Goal: Find specific page/section

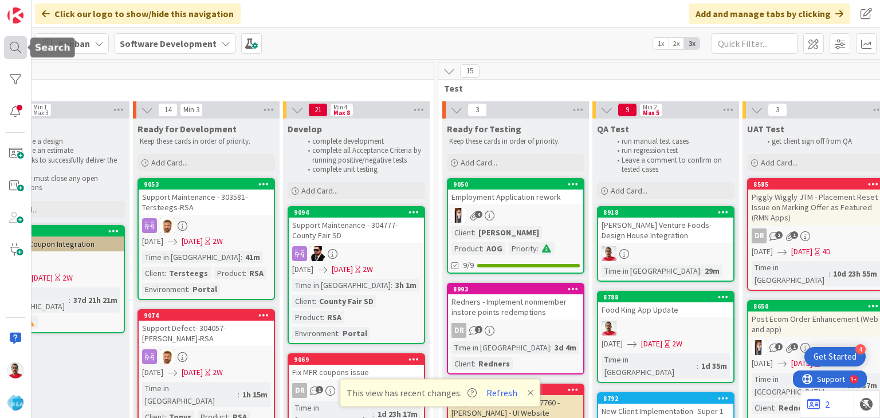
click at [21, 49] on div at bounding box center [15, 47] width 23 height 23
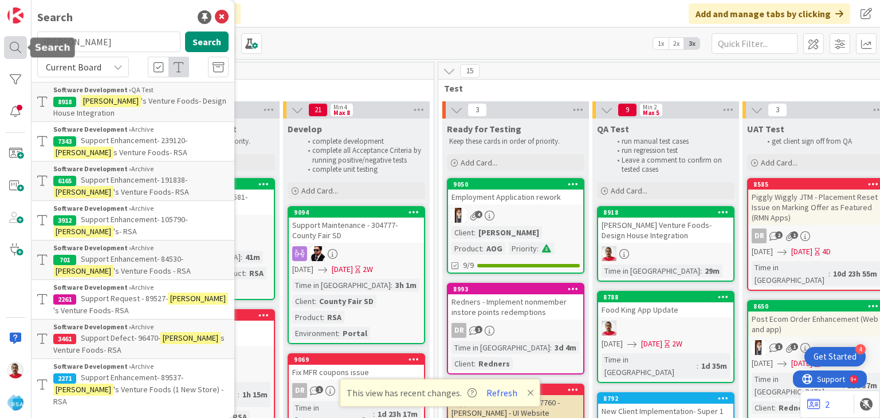
drag, startPoint x: 108, startPoint y: 45, endPoint x: 3, endPoint y: 44, distance: 104.3
click at [3, 44] on div "Search [PERSON_NAME] Search Current Board Software Development › QA Test 8918 […" at bounding box center [16, 209] width 32 height 418
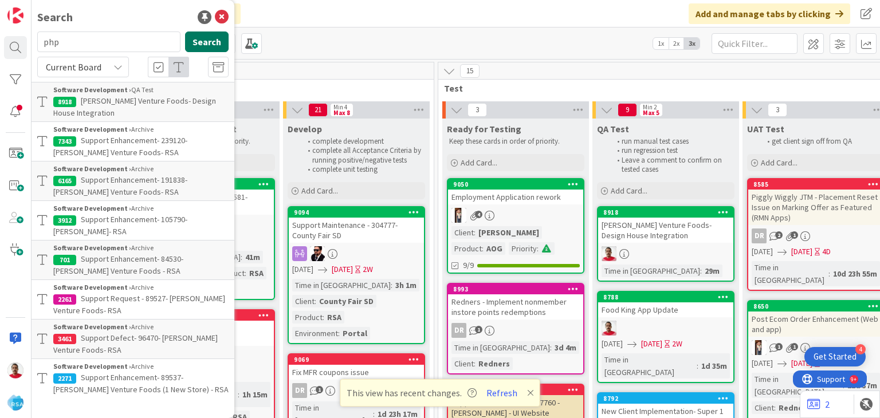
type input "php"
click at [218, 42] on button "Search" at bounding box center [207, 42] width 44 height 21
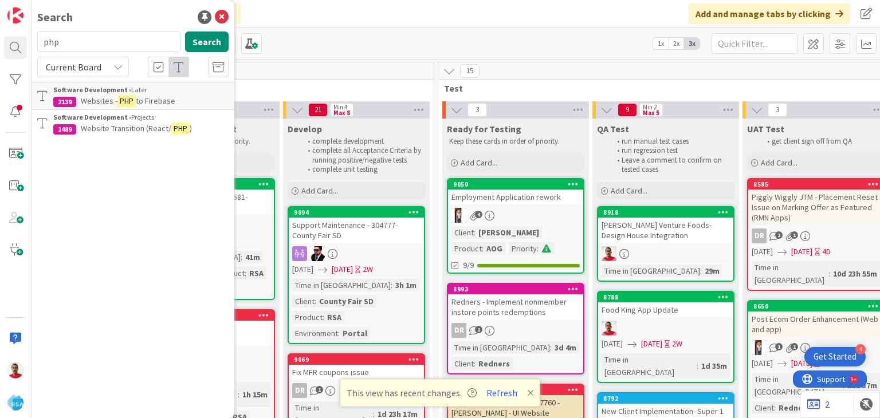
click at [138, 100] on span "to Firebase" at bounding box center [156, 101] width 40 height 10
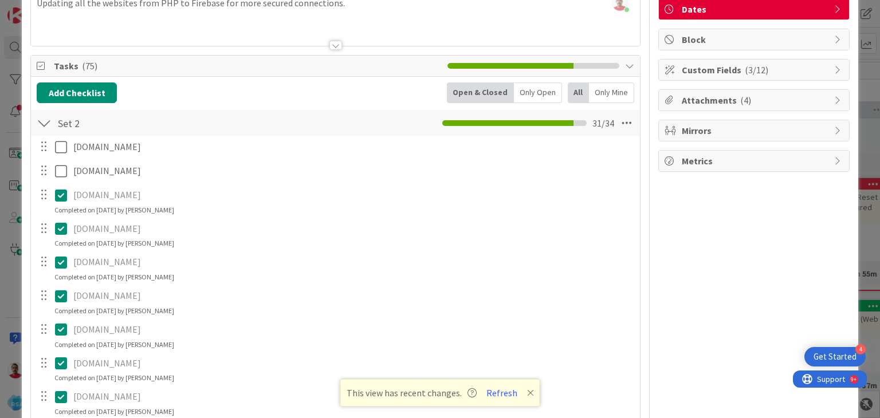
scroll to position [57, 0]
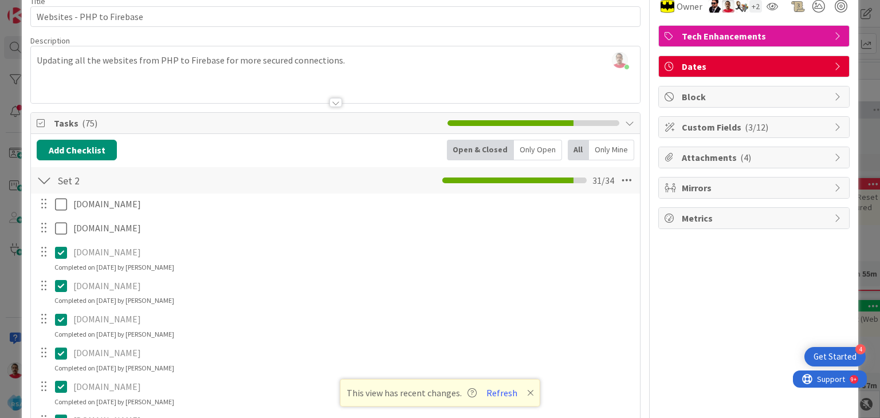
click at [330, 100] on div at bounding box center [335, 102] width 13 height 9
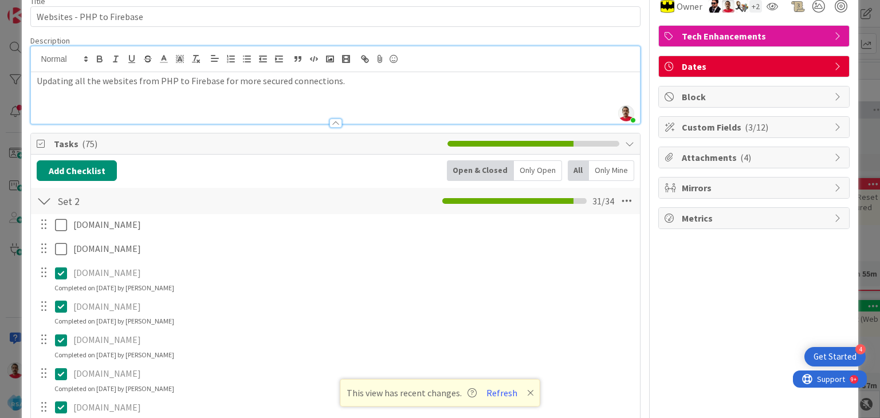
scroll to position [0, 0]
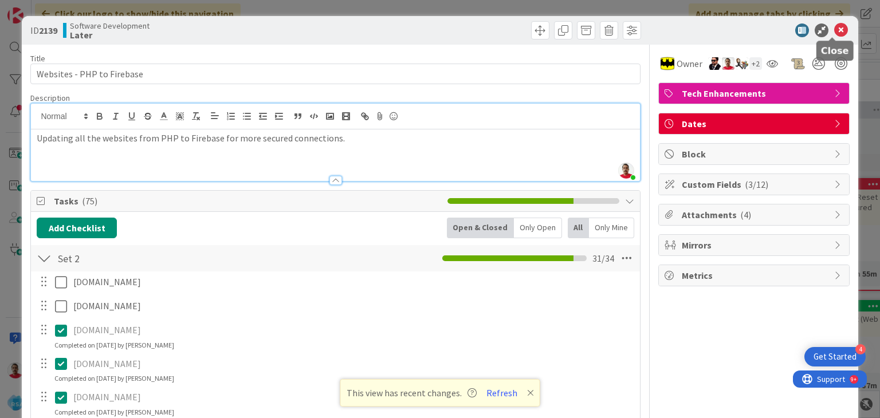
click at [835, 29] on icon at bounding box center [841, 30] width 14 height 14
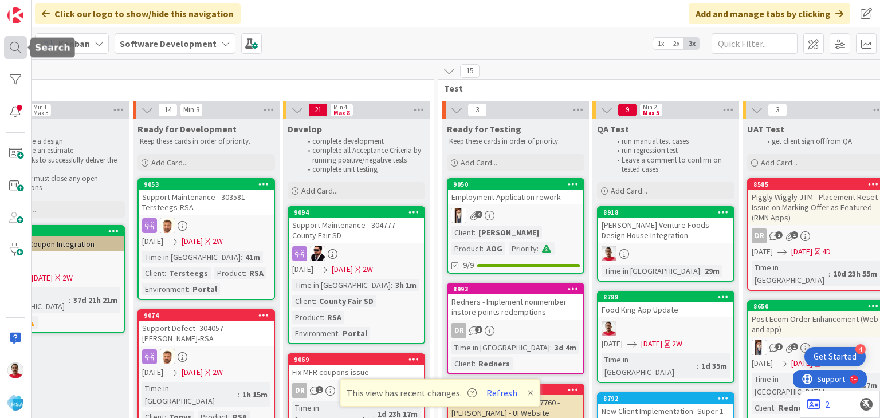
click at [11, 49] on div at bounding box center [15, 47] width 23 height 23
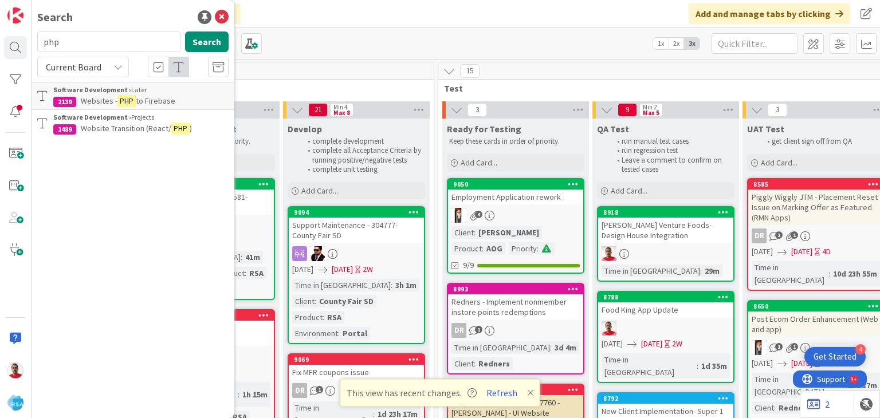
click at [99, 128] on span "Website Transition (React/" at bounding box center [126, 128] width 91 height 10
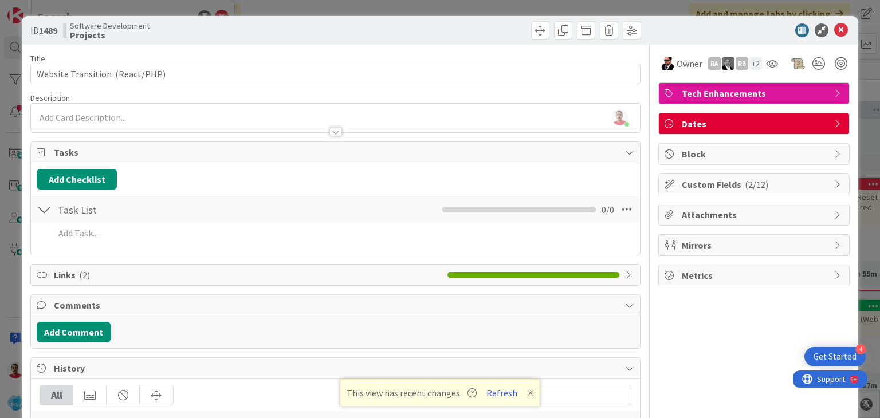
click at [329, 129] on div at bounding box center [335, 131] width 13 height 9
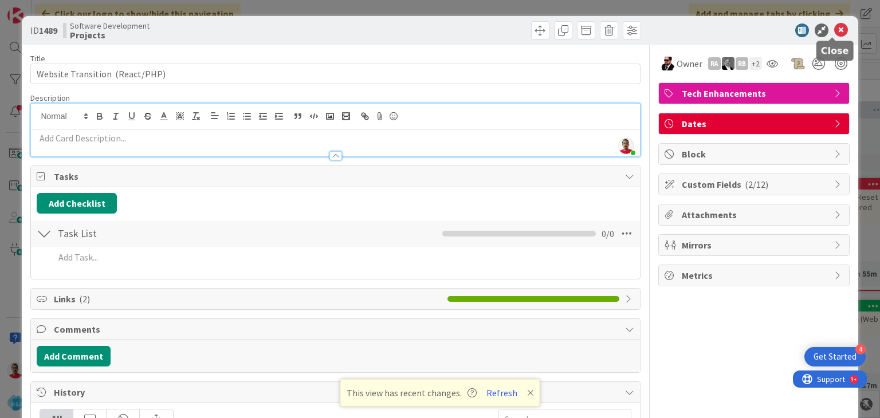
click at [834, 31] on icon at bounding box center [841, 30] width 14 height 14
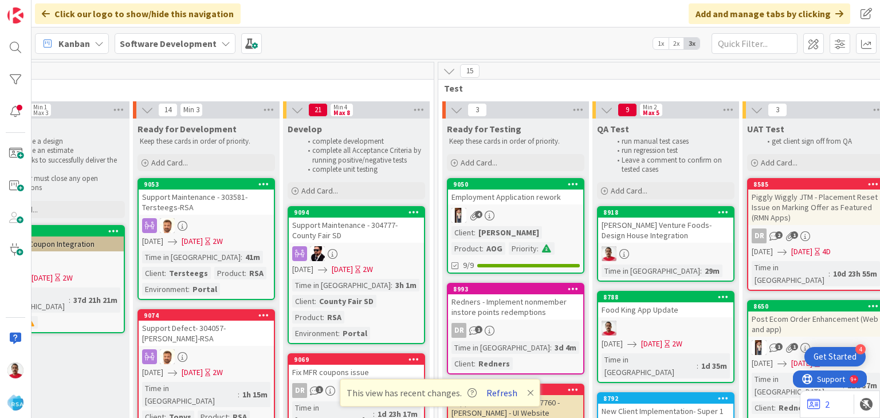
click at [500, 391] on button "Refresh" at bounding box center [501, 393] width 39 height 15
